Goal: Task Accomplishment & Management: Complete application form

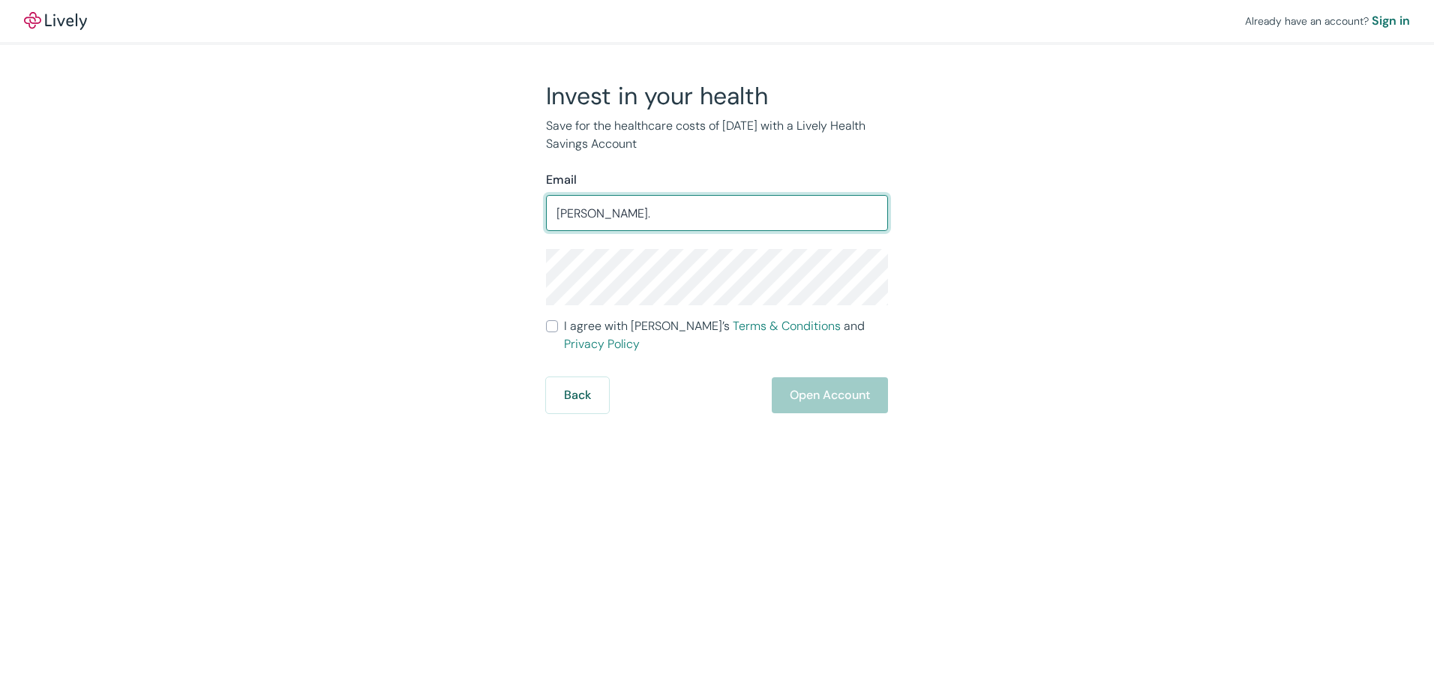
type input "[PERSON_NAME][EMAIL_ADDRESS][PERSON_NAME][DOMAIN_NAME]"
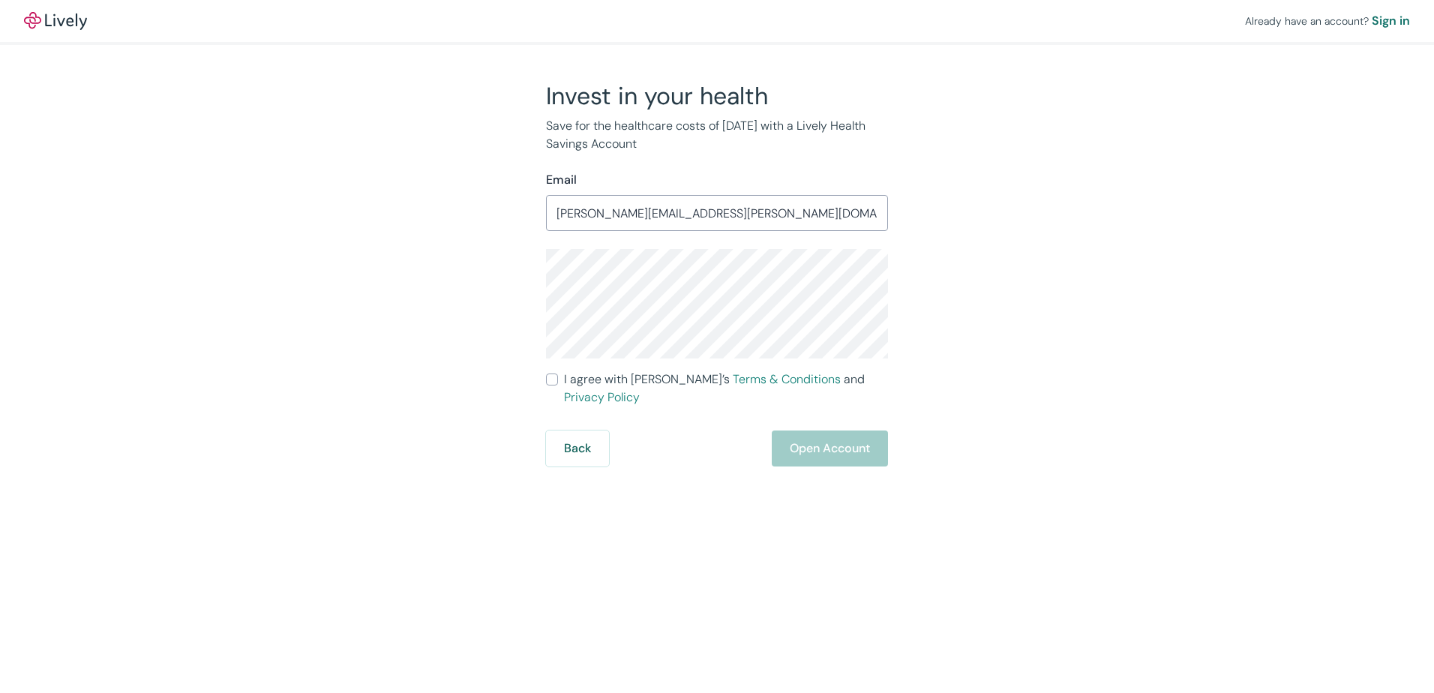
drag, startPoint x: 426, startPoint y: 333, endPoint x: 439, endPoint y: 349, distance: 21.3
click at [429, 340] on div "Invest in your health Save for the healthcare costs of [DATE] with a Lively Hea…" at bounding box center [708, 273] width 720 height 385
click at [558, 379] on label "I agree with Lively’s Terms & Conditions and Privacy Policy" at bounding box center [717, 388] width 342 height 36
click at [558, 379] on input "I agree with Lively’s Terms & Conditions and Privacy Policy" at bounding box center [552, 379] width 12 height 12
checkbox input "true"
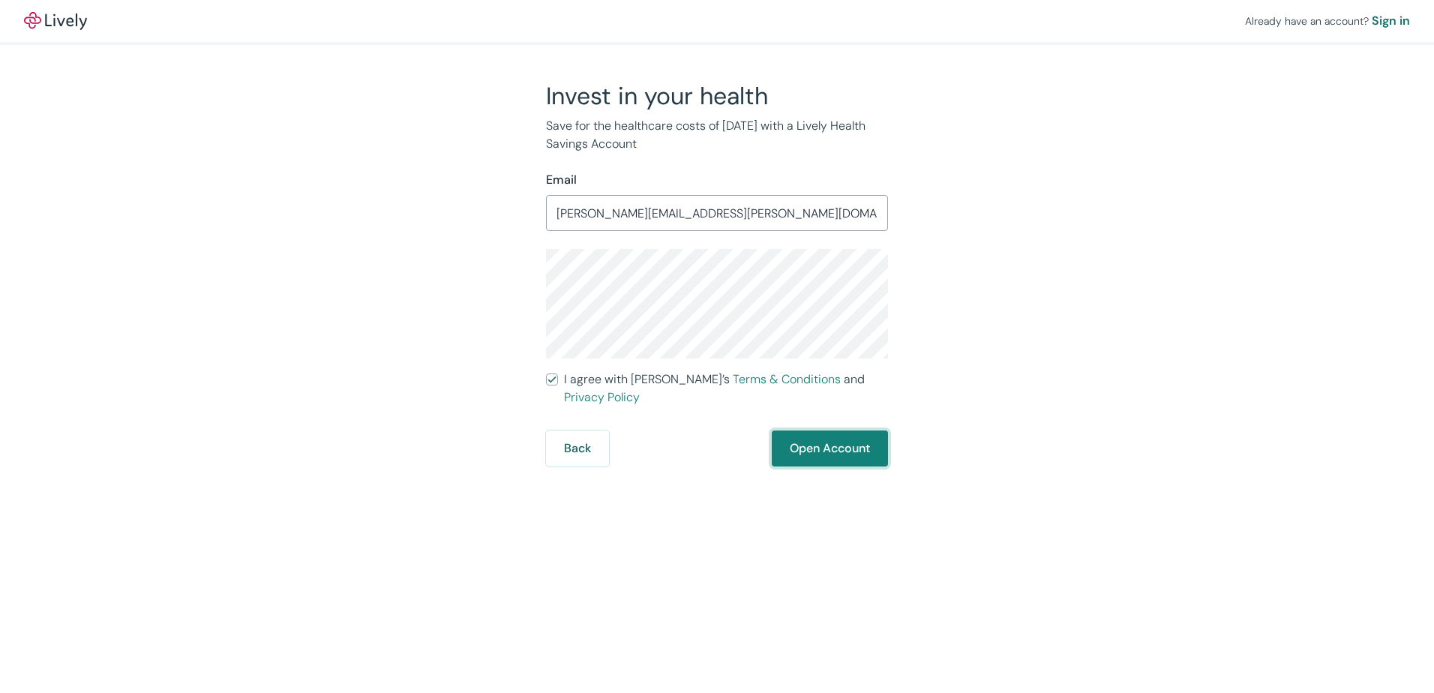
click at [821, 431] on button "Open Account" at bounding box center [830, 448] width 116 height 36
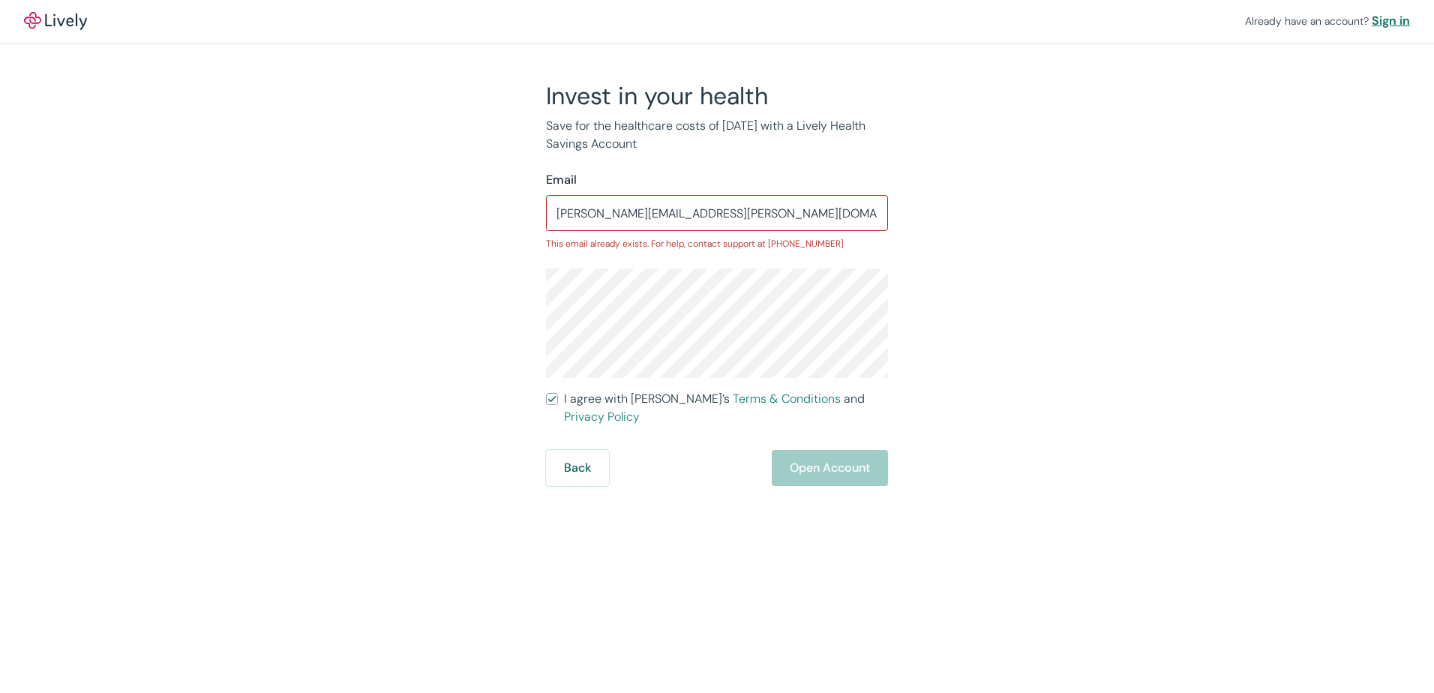
click at [1397, 21] on div "Sign in" at bounding box center [1390, 21] width 38 height 18
